Goal: Information Seeking & Learning: Stay updated

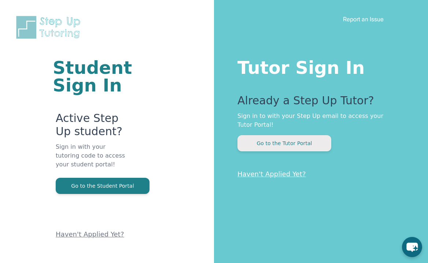
click at [294, 143] on button "Go to the Tutor Portal" at bounding box center [285, 143] width 94 height 16
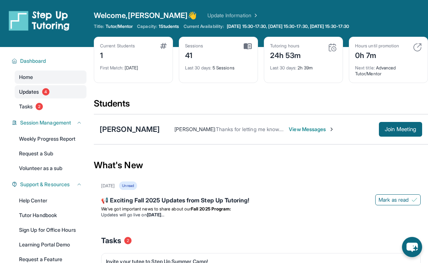
click at [56, 92] on link "Updates 4" at bounding box center [51, 91] width 72 height 13
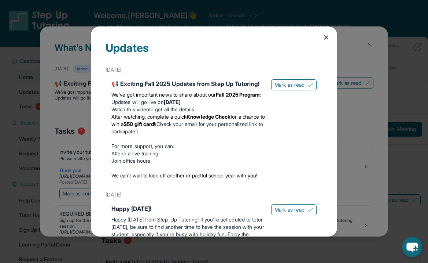
click at [326, 39] on icon at bounding box center [326, 37] width 7 height 7
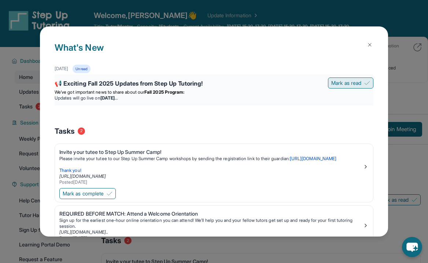
click at [347, 88] on button "Mark as read" at bounding box center [350, 82] width 45 height 11
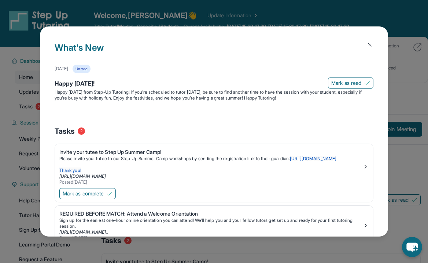
click at [368, 45] on img at bounding box center [370, 45] width 6 height 6
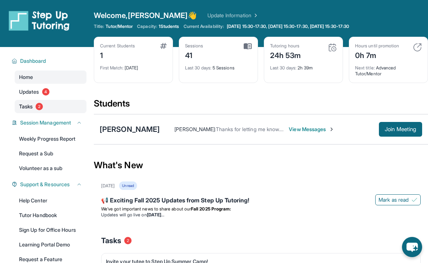
click at [27, 107] on span "Tasks" at bounding box center [26, 106] width 14 height 7
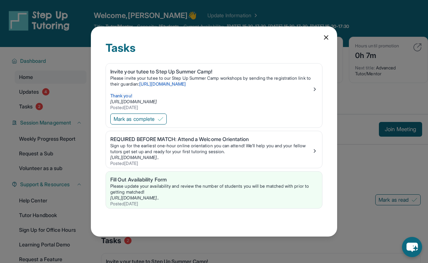
click at [327, 37] on icon at bounding box center [327, 38] width 4 height 4
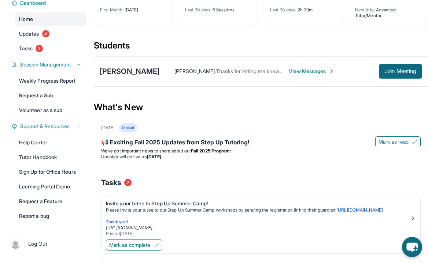
scroll to position [61, 0]
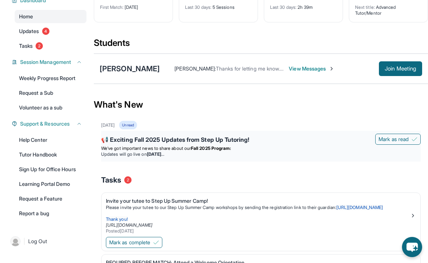
click at [238, 146] on p "We’ve got important news to share about our Fall 2025 Program:" at bounding box center [261, 148] width 320 height 6
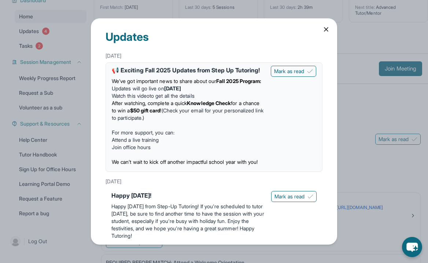
click at [209, 106] on strong "Knowledge Check" at bounding box center [209, 103] width 44 height 6
click at [329, 29] on icon at bounding box center [326, 29] width 7 height 7
